Goal: Information Seeking & Learning: Learn about a topic

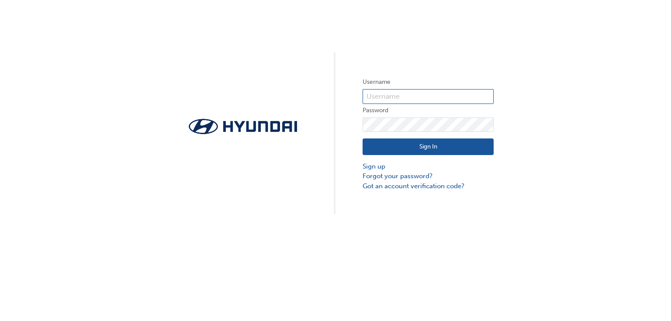
type input "[EMAIL_ADDRESS][DOMAIN_NAME]"
click at [426, 143] on button "Sign In" at bounding box center [428, 147] width 131 height 17
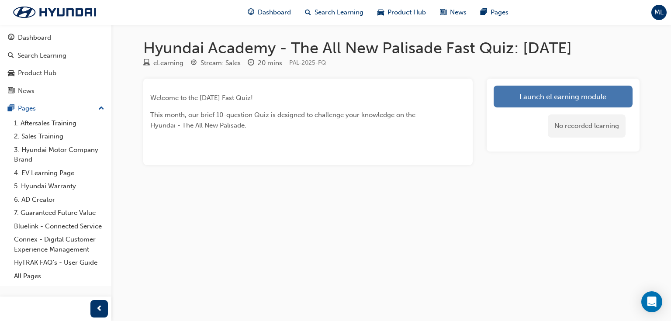
click at [530, 98] on link "Launch eLearning module" at bounding box center [563, 97] width 139 height 22
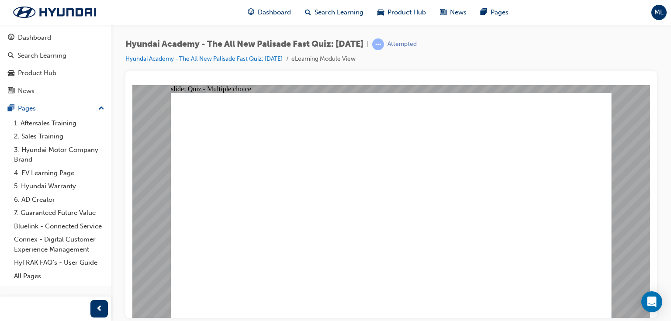
radio input "true"
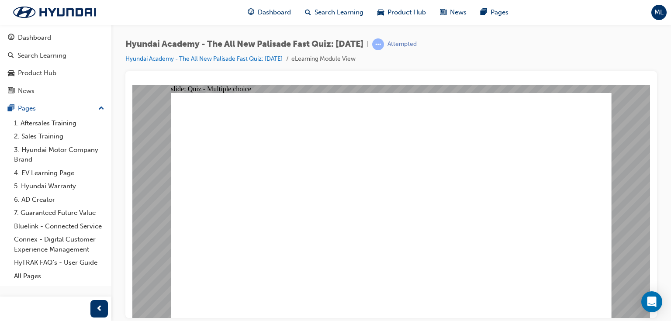
radio input "true"
drag, startPoint x: 287, startPoint y: 131, endPoint x: 444, endPoint y: 134, distance: 156.9
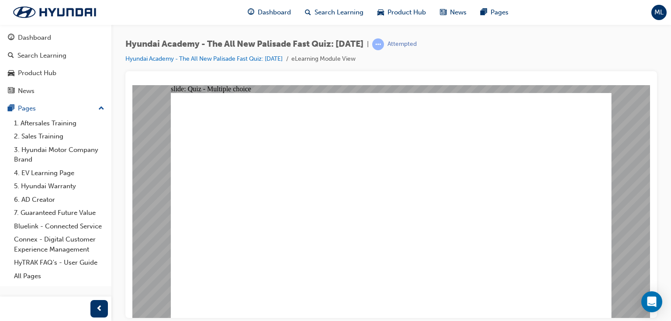
radio input "true"
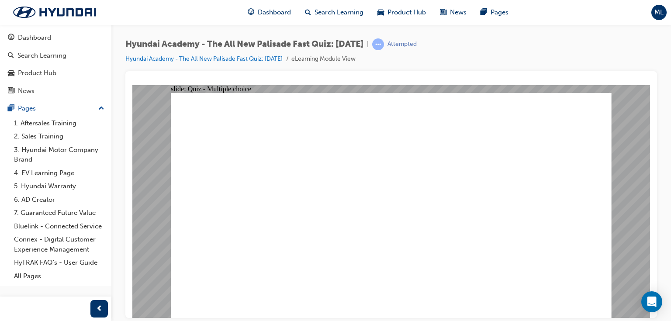
radio input "true"
checkbox input "true"
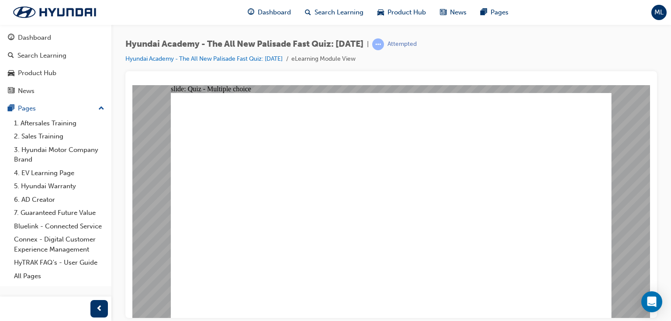
radio input "true"
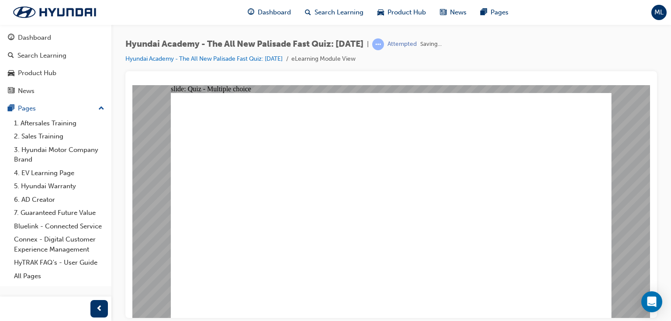
radio input "true"
drag, startPoint x: 588, startPoint y: 288, endPoint x: 580, endPoint y: 292, distance: 8.4
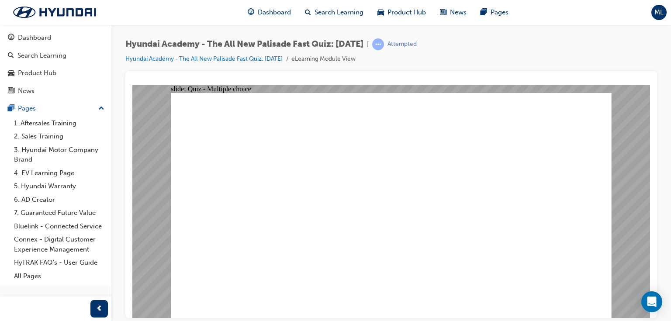
checkbox input "true"
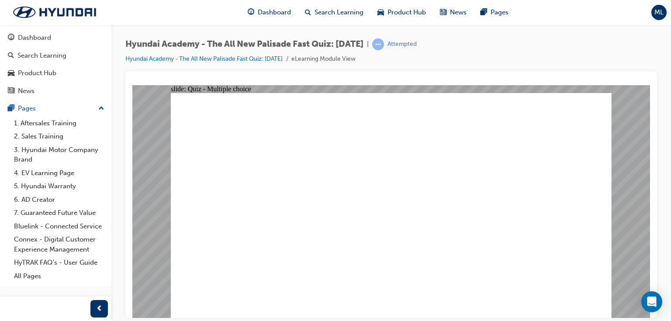
drag, startPoint x: 281, startPoint y: 288, endPoint x: 337, endPoint y: 298, distance: 56.8
checkbox input "true"
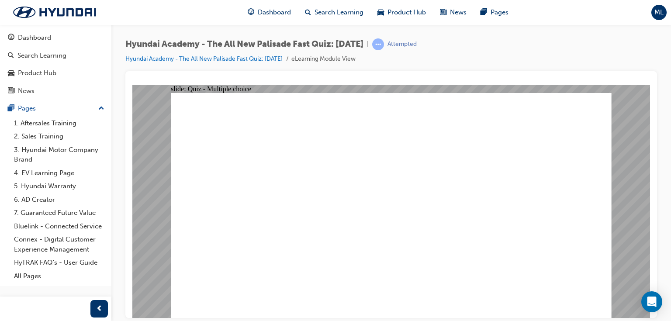
radio input "true"
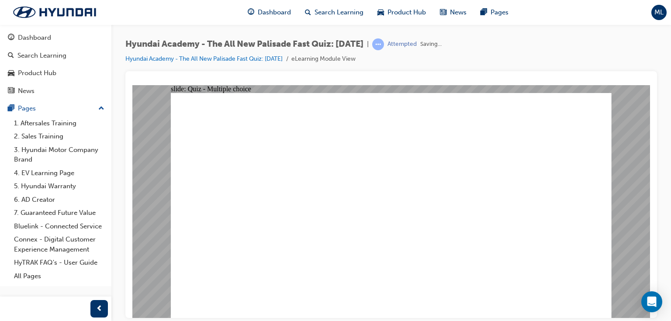
radio input "true"
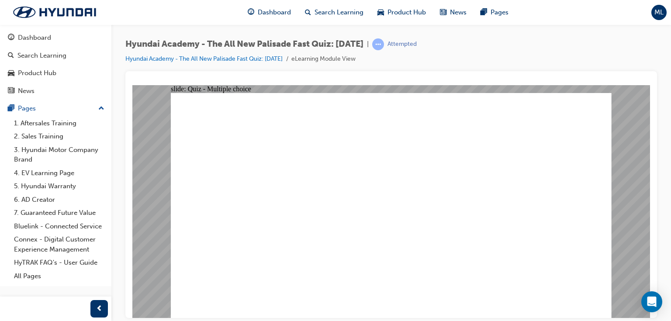
radio input "true"
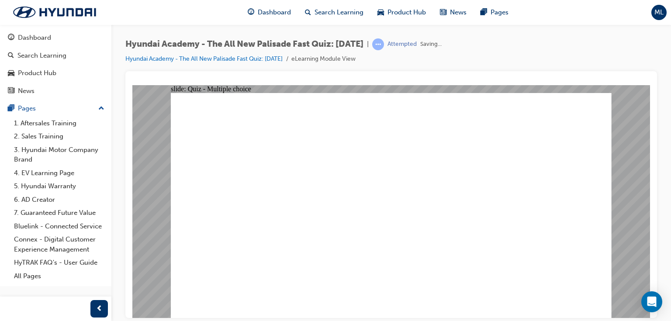
radio input "true"
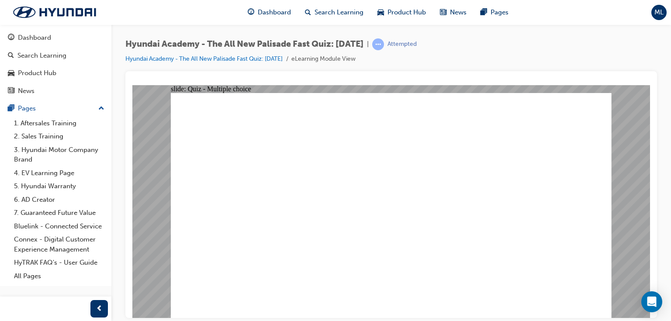
radio input "true"
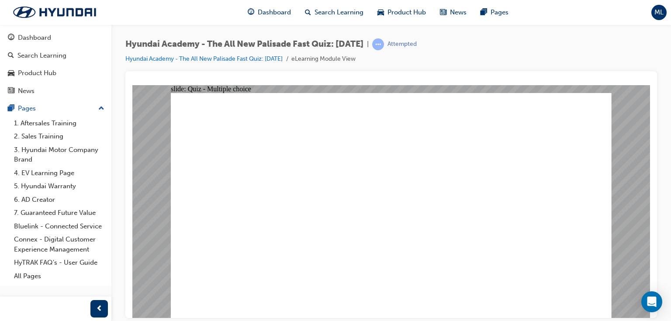
checkbox input "true"
radio input "true"
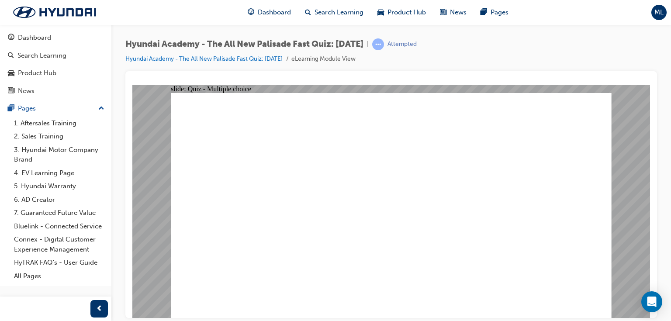
radio input "true"
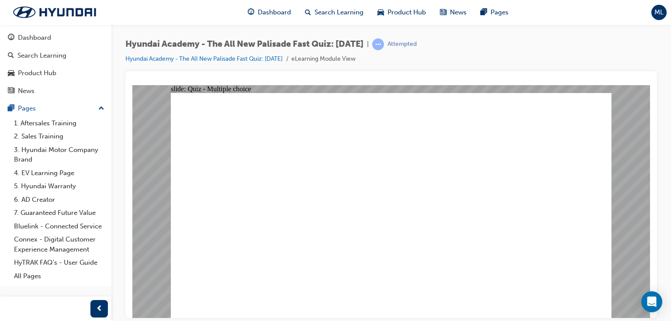
checkbox input "true"
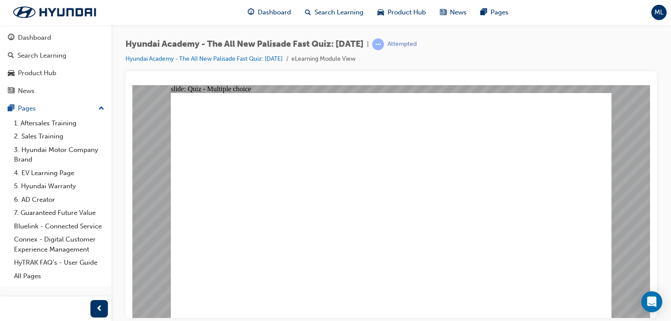
drag, startPoint x: 344, startPoint y: 212, endPoint x: 341, endPoint y: 204, distance: 8.4
checkbox input "true"
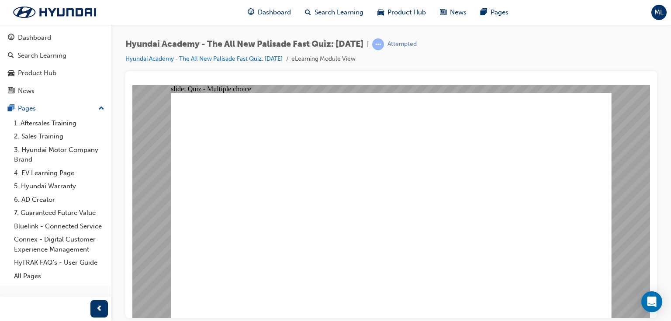
radio input "true"
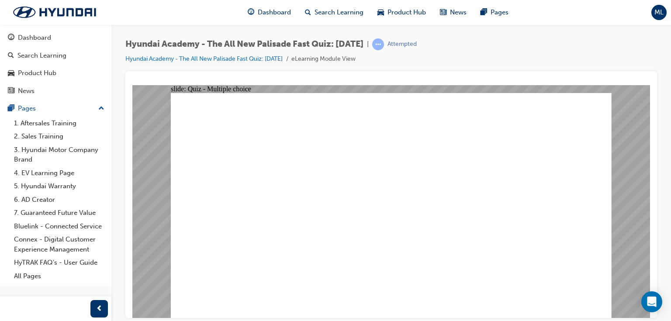
radio input "true"
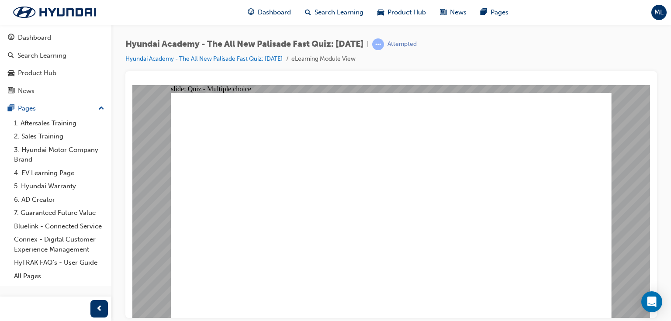
radio input "true"
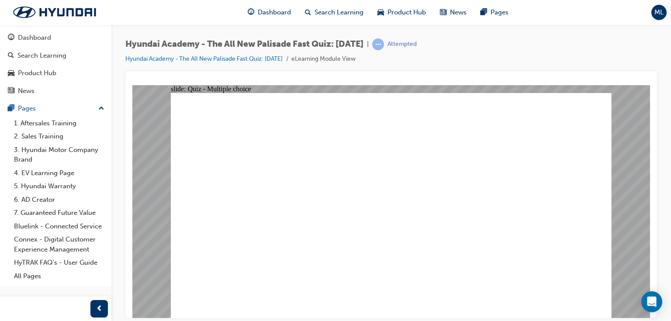
radio input "true"
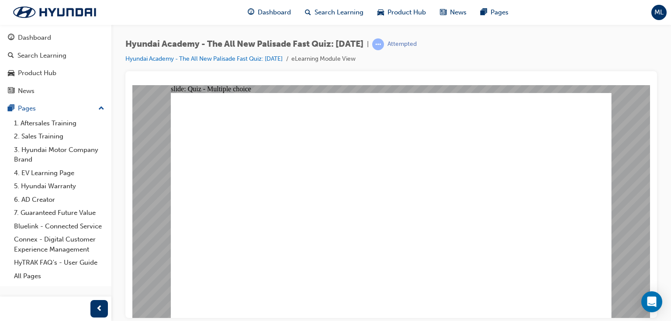
checkbox input "true"
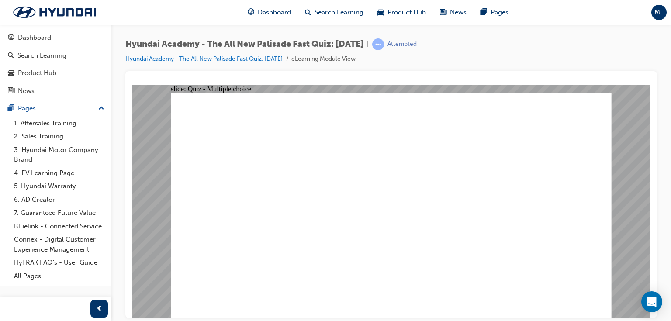
radio input "true"
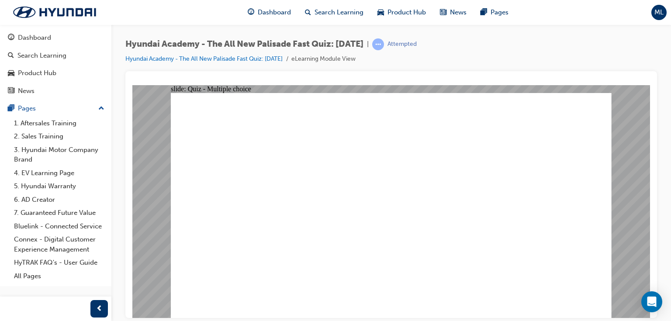
checkbox input "true"
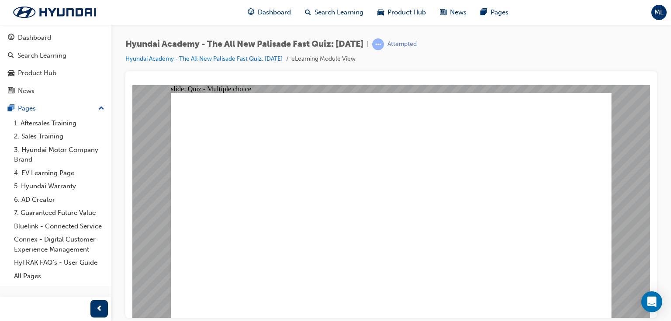
checkbox input "true"
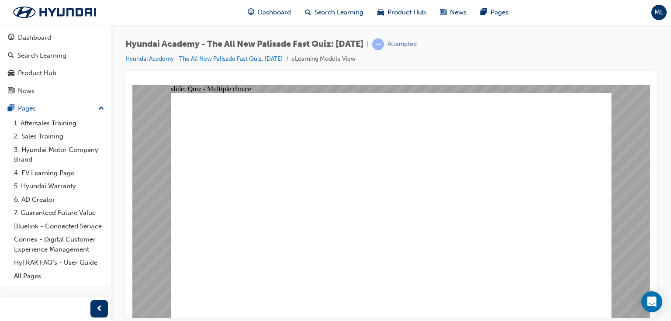
radio input "true"
drag, startPoint x: 379, startPoint y: 255, endPoint x: 378, endPoint y: 248, distance: 7.0
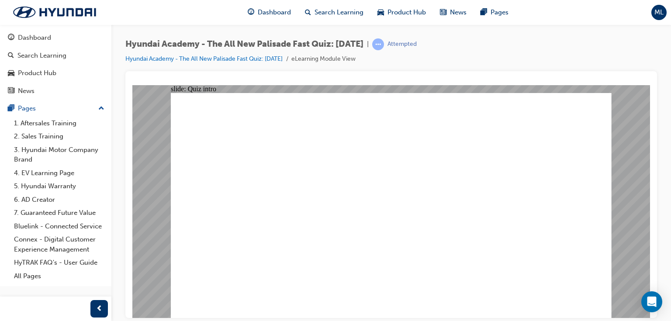
radio input "true"
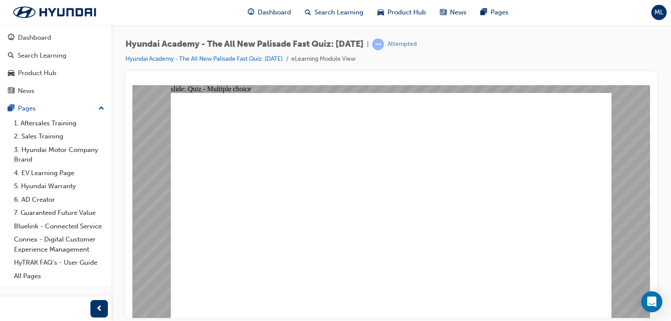
drag, startPoint x: 373, startPoint y: 245, endPoint x: 360, endPoint y: 238, distance: 14.5
radio input "true"
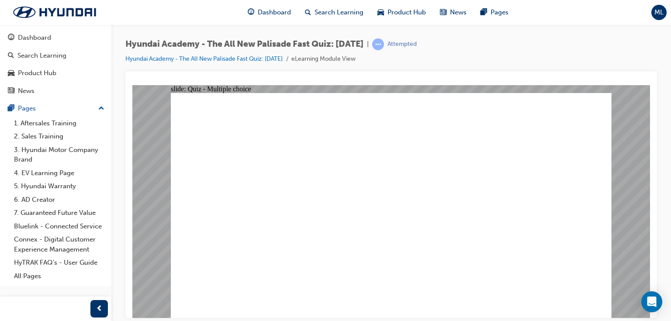
radio input "true"
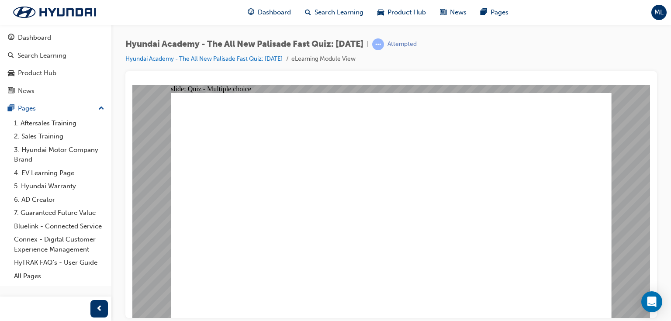
radio input "true"
checkbox input "true"
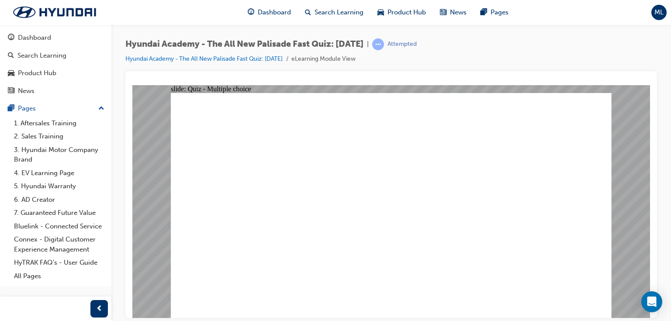
radio input "true"
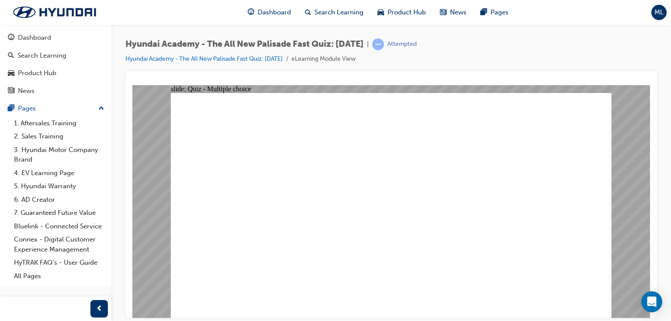
radio input "true"
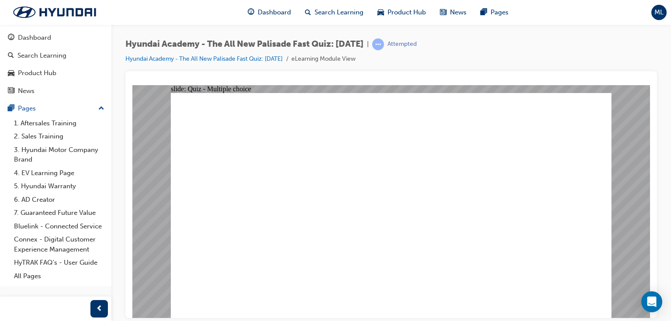
checkbox input "true"
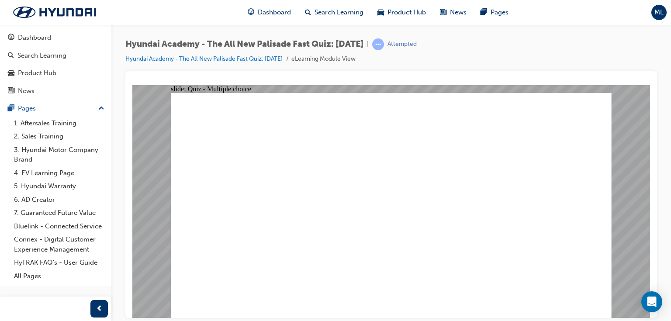
checkbox input "true"
radio input "true"
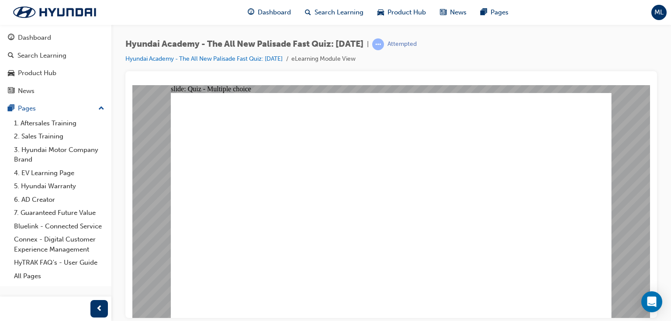
radio input "true"
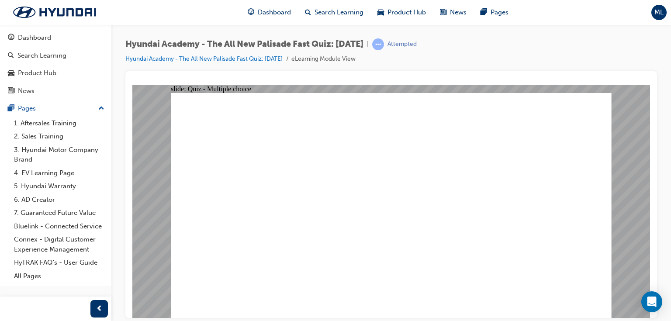
radio input "true"
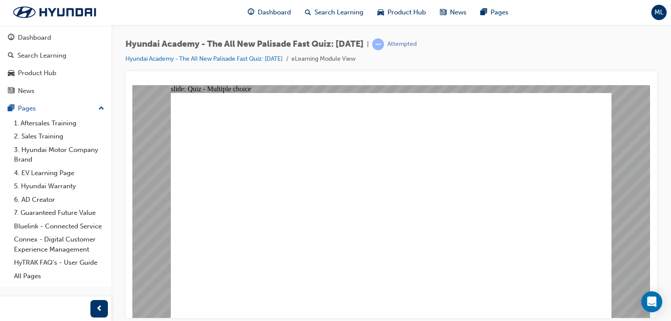
radio input "true"
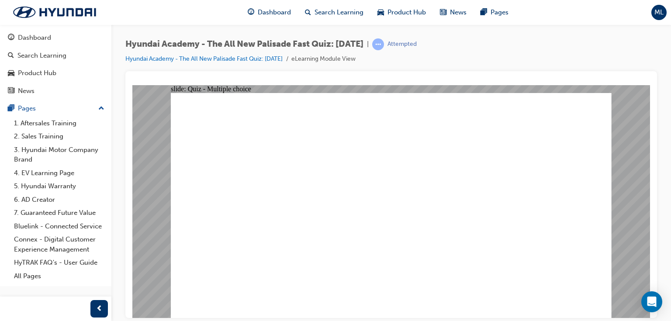
radio input "true"
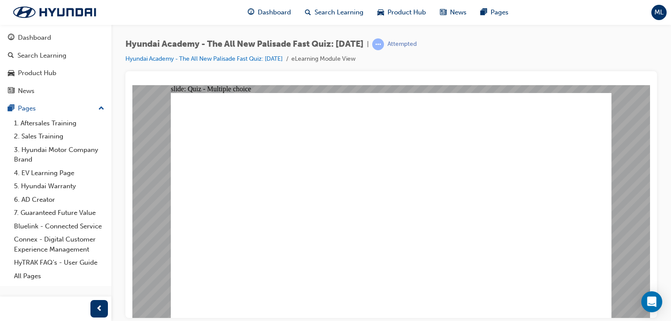
checkbox input "true"
radio input "true"
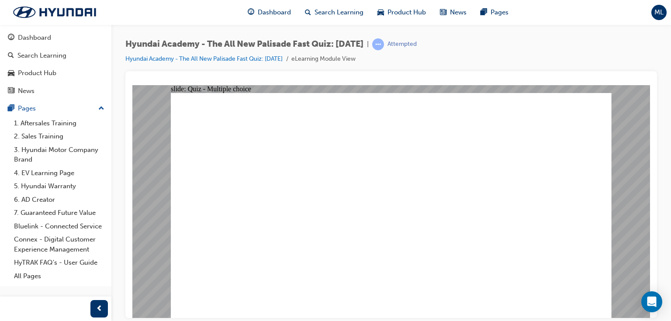
radio input "true"
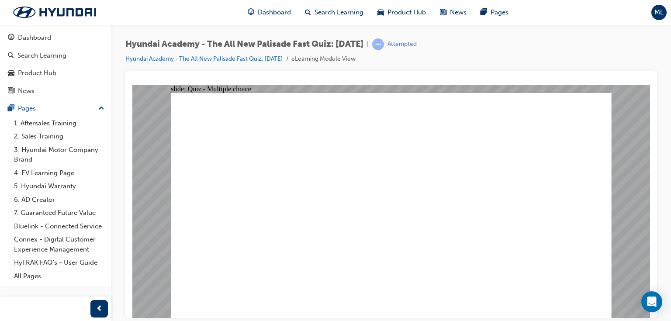
drag, startPoint x: 395, startPoint y: 248, endPoint x: 385, endPoint y: 240, distance: 13.0
checkbox input "true"
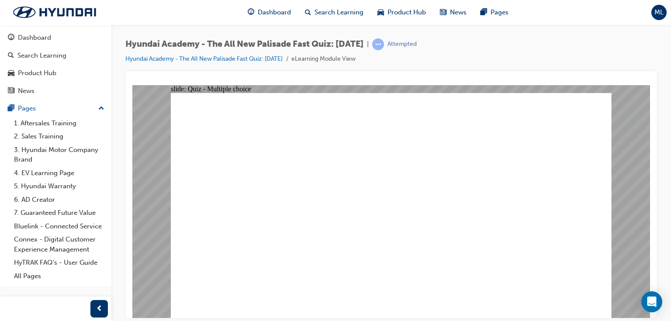
checkbox input "true"
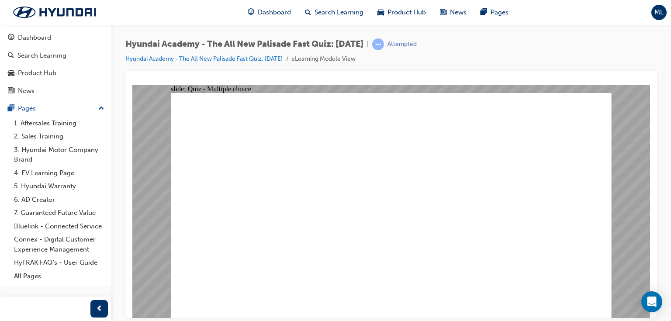
radio input "true"
